Goal: Find specific page/section: Find specific page/section

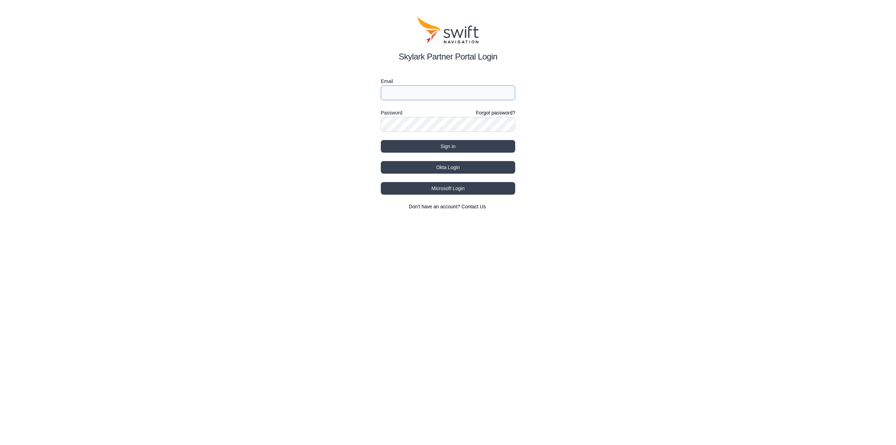
type input "[EMAIL_ADDRESS][DOMAIN_NAME]"
click at [434, 146] on button "Sign in" at bounding box center [448, 146] width 134 height 13
click at [461, 148] on button "Sign in" at bounding box center [448, 146] width 134 height 13
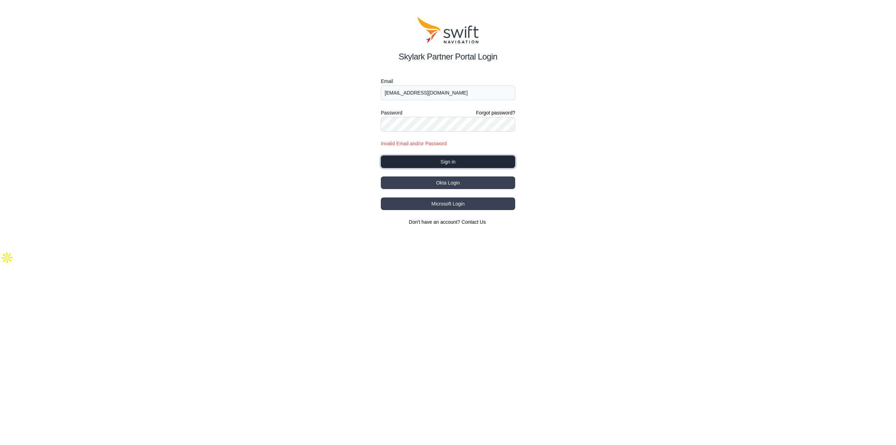
click at [444, 166] on button "Sign in" at bounding box center [448, 161] width 134 height 13
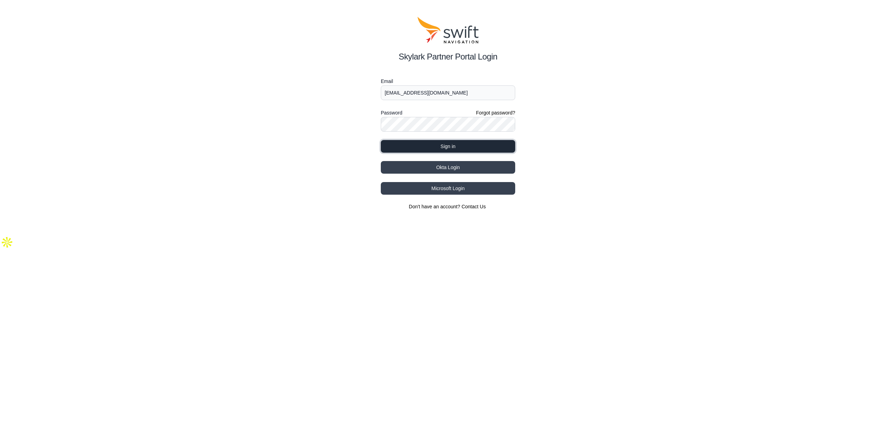
click at [431, 145] on button "Sign in" at bounding box center [448, 146] width 134 height 13
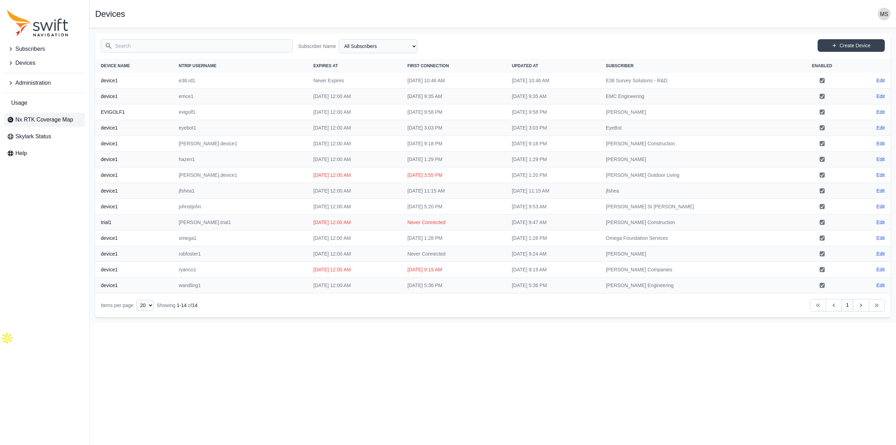
click at [42, 119] on span "Nx RTK Coverage Map" at bounding box center [44, 119] width 58 height 8
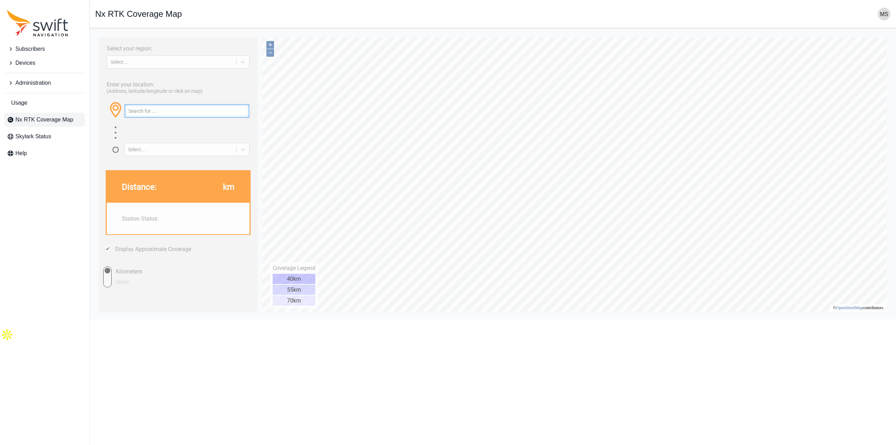
click at [167, 115] on input "text" at bounding box center [187, 110] width 125 height 13
click at [159, 64] on div "Select..." at bounding box center [172, 62] width 122 height 6
click at [144, 87] on div "[GEOGRAPHIC_DATA]" at bounding box center [178, 89] width 143 height 11
type input "43.548°, -107.528°"
